Goal: Share content: Share content

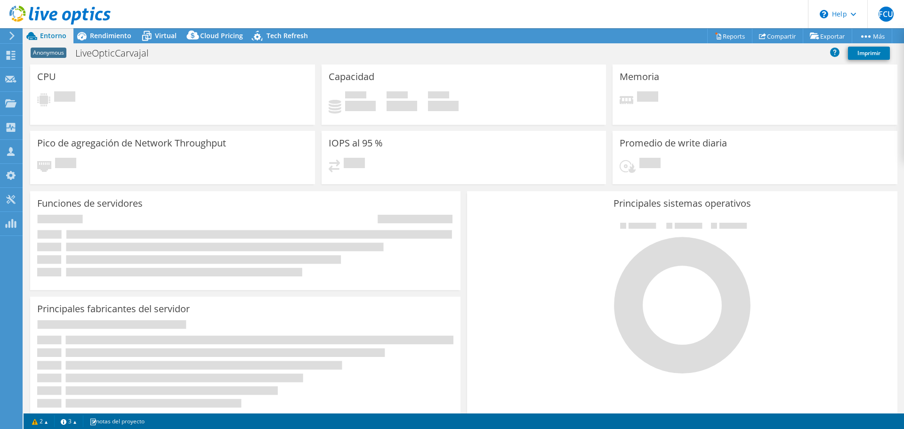
click at [156, 110] on div "CPU Pendiente" at bounding box center [172, 95] width 285 height 60
click at [106, 39] on span "Rendimiento" at bounding box center [110, 35] width 41 height 9
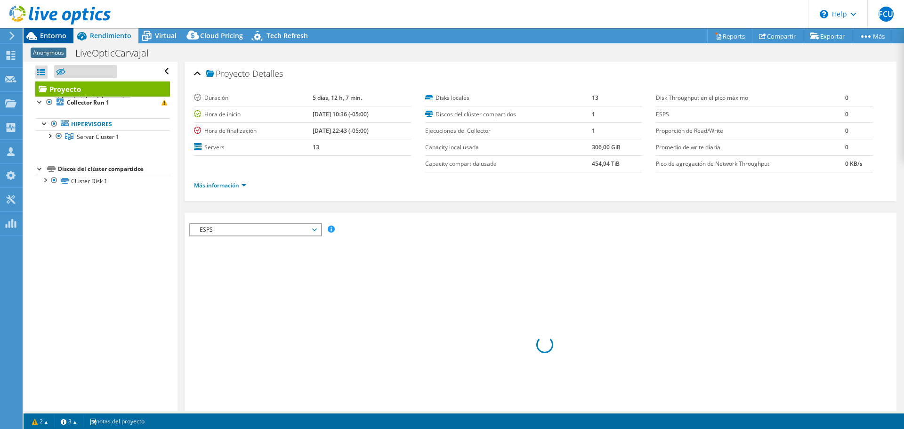
click at [53, 37] on span "Entorno" at bounding box center [53, 35] width 26 height 9
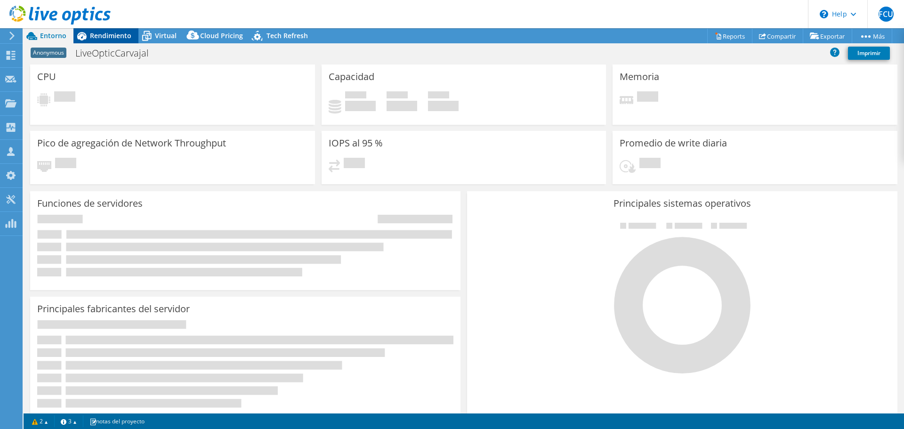
click at [103, 32] on span "Rendimiento" at bounding box center [110, 35] width 41 height 9
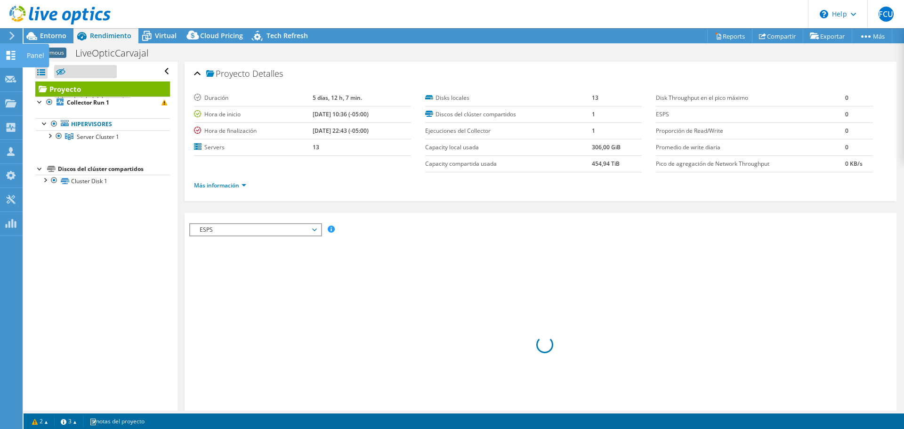
click at [10, 55] on icon at bounding box center [10, 55] width 11 height 9
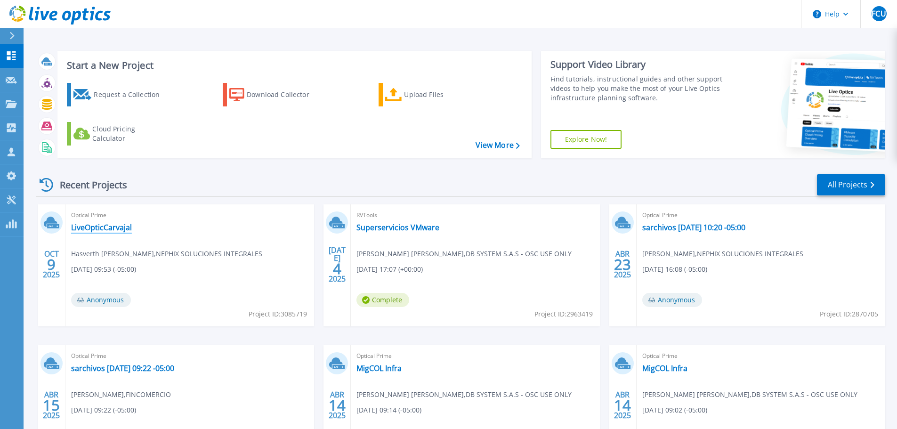
click at [99, 224] on link "LiveOpticCarvajal" at bounding box center [101, 227] width 61 height 9
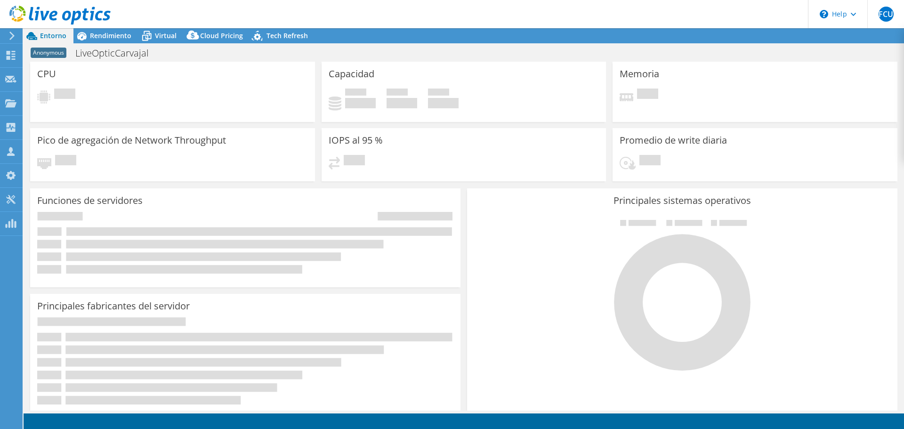
select select "USD"
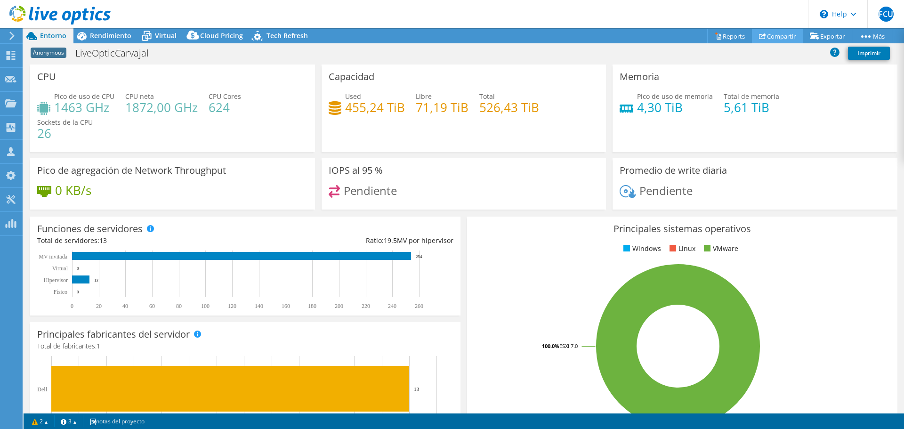
click at [764, 37] on link "Compartir" at bounding box center [777, 36] width 51 height 15
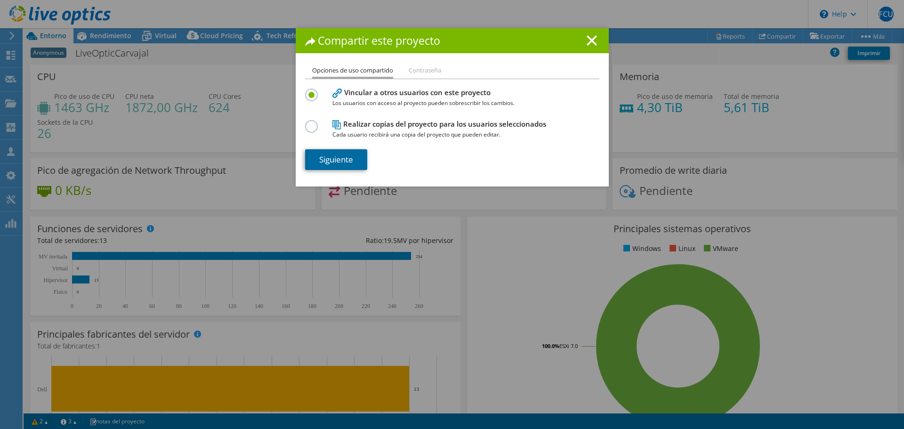
click at [325, 165] on link "Siguiente" at bounding box center [336, 159] width 62 height 21
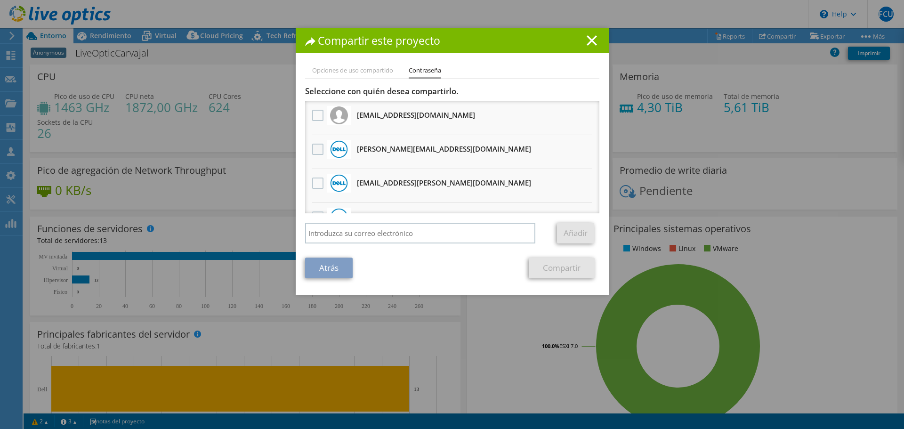
click at [317, 145] on label at bounding box center [319, 149] width 14 height 11
click at [0, 0] on input "checkbox" at bounding box center [0, 0] width 0 height 0
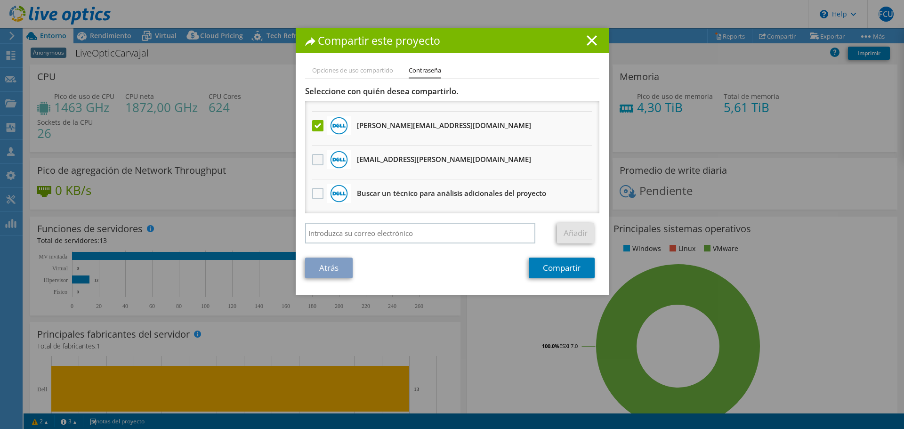
click at [314, 157] on label at bounding box center [319, 159] width 14 height 11
click at [0, 0] on input "checkbox" at bounding box center [0, 0] width 0 height 0
click at [548, 270] on link "Compartir" at bounding box center [562, 268] width 66 height 21
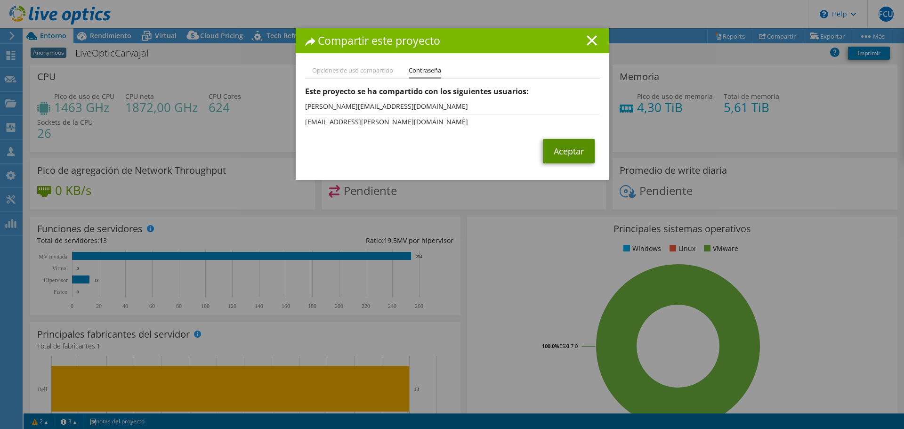
click at [561, 150] on link "Aceptar" at bounding box center [569, 151] width 52 height 24
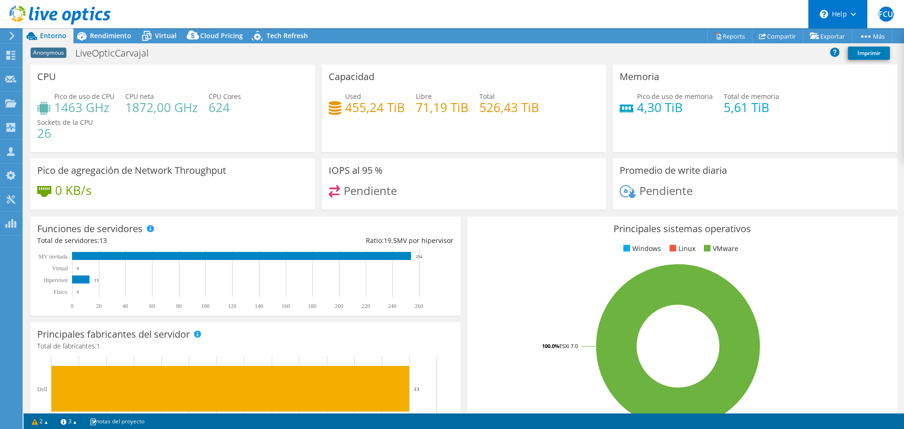
click at [839, 9] on div "\n Help" at bounding box center [837, 14] width 59 height 28
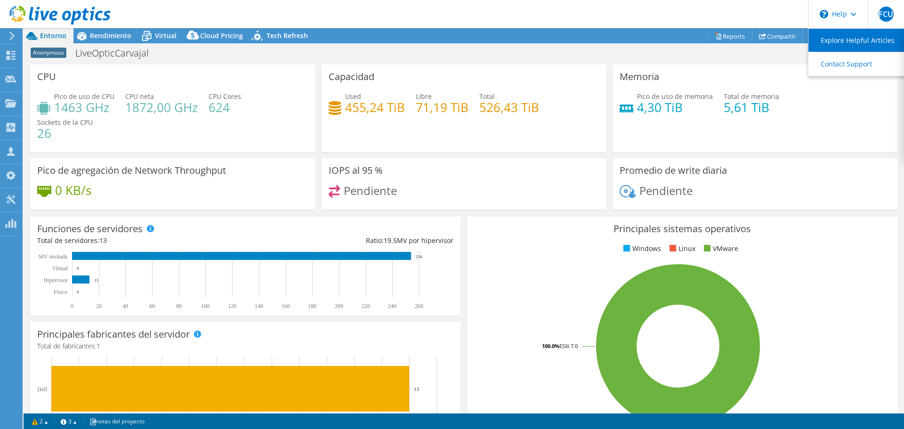
click at [845, 43] on link "Explore Helpful Articles" at bounding box center [861, 40] width 105 height 23
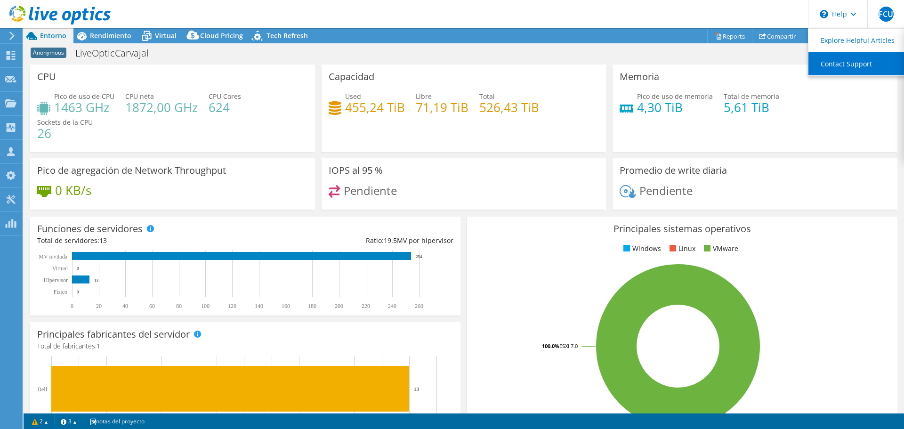
click at [842, 65] on link "Contact Support" at bounding box center [861, 63] width 105 height 23
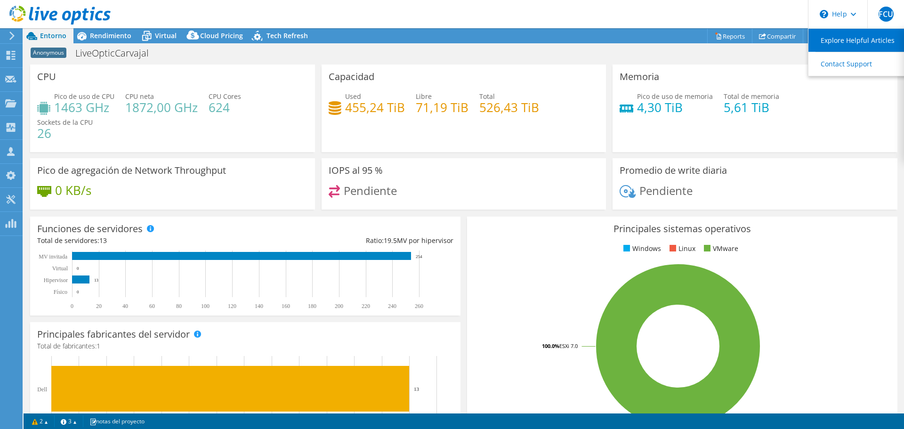
click at [849, 41] on link "Explore Helpful Articles" at bounding box center [861, 40] width 105 height 23
